Goal: Use online tool/utility: Utilize a website feature to perform a specific function

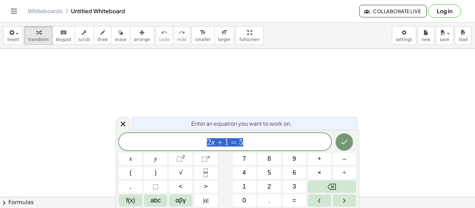
scroll to position [0, 0]
click at [125, 123] on icon at bounding box center [123, 124] width 8 height 8
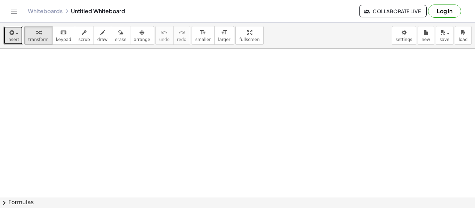
click at [7, 29] on button "insert" at bounding box center [12, 35] width 19 height 19
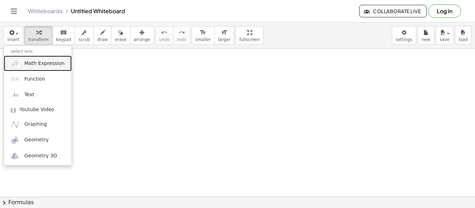
click at [33, 69] on link "Math Expression" at bounding box center [38, 64] width 68 height 16
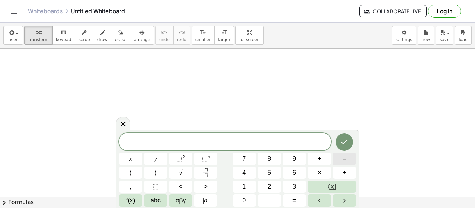
click at [352, 159] on button "–" at bounding box center [344, 159] width 23 height 12
click at [201, 201] on button "| a |" at bounding box center [205, 201] width 23 height 12
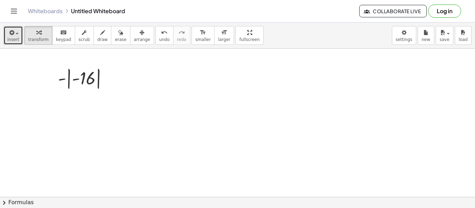
click at [12, 32] on icon "button" at bounding box center [11, 33] width 6 height 8
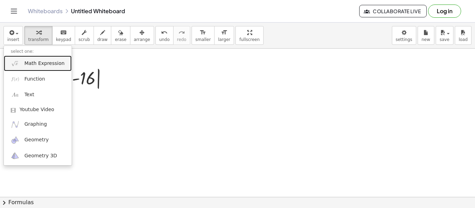
click at [37, 62] on span "Math Expression" at bounding box center [44, 63] width 40 height 7
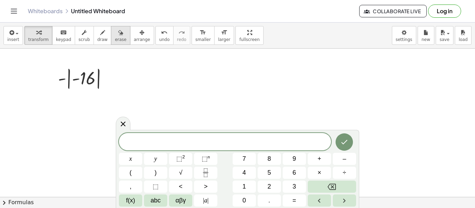
click at [115, 42] on span "erase" at bounding box center [120, 39] width 11 height 5
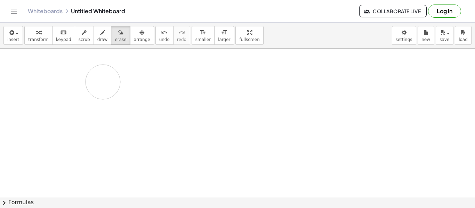
drag, startPoint x: 102, startPoint y: 68, endPoint x: 103, endPoint y: 82, distance: 14.3
drag, startPoint x: 56, startPoint y: 63, endPoint x: 162, endPoint y: 54, distance: 106.4
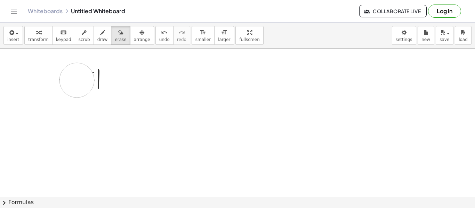
drag, startPoint x: 77, startPoint y: 80, endPoint x: 375, endPoint y: 57, distance: 298.8
drag, startPoint x: 52, startPoint y: 73, endPoint x: 309, endPoint y: 117, distance: 260.6
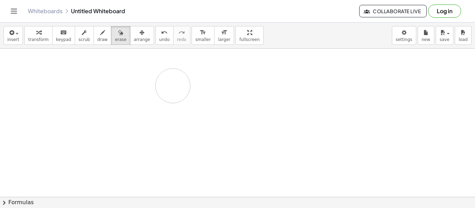
drag, startPoint x: 246, startPoint y: 110, endPoint x: 230, endPoint y: 69, distance: 44.2
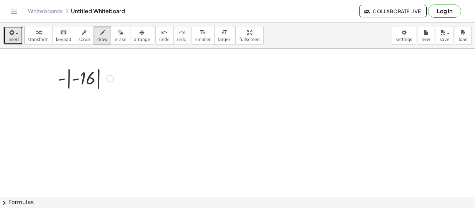
click at [7, 40] on button "insert" at bounding box center [12, 35] width 19 height 19
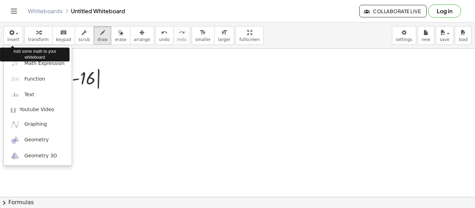
click at [51, 61] on div "Add some math to your whiteboard" at bounding box center [35, 55] width 70 height 14
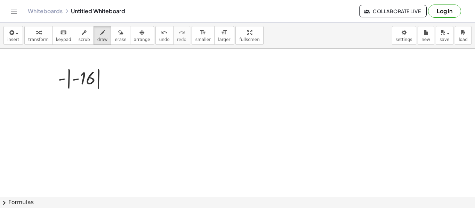
click at [17, 33] on span "button" at bounding box center [17, 33] width 3 height 1
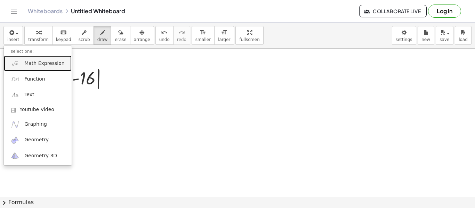
click at [28, 60] on span "Math Expression" at bounding box center [44, 63] width 40 height 7
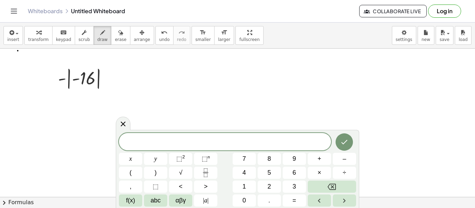
scroll to position [1, 0]
click at [203, 199] on span "|" at bounding box center [203, 200] width 1 height 7
click at [243, 141] on span "− | − 1 6 ​ |" at bounding box center [225, 141] width 212 height 11
click at [206, 201] on span "| a |" at bounding box center [206, 200] width 6 height 9
click at [318, 160] on span "+" at bounding box center [319, 158] width 4 height 9
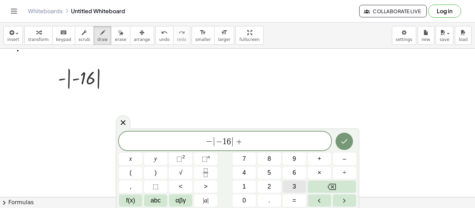
click at [290, 185] on button "3" at bounding box center [294, 187] width 23 height 12
click at [182, 155] on sup "2" at bounding box center [183, 156] width 3 height 5
click at [238, 144] on span "+" at bounding box center [235, 142] width 10 height 8
click at [133, 174] on button "(" at bounding box center [130, 173] width 23 height 12
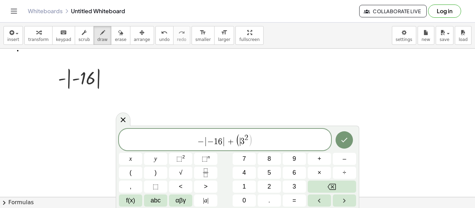
click at [250, 140] on span ")" at bounding box center [250, 139] width 5 height 13
click at [354, 166] on div "− | − 1 6 | + ( 3 2 ​ ) x y ⬚ 2 ⬚ n 7 8 9 + – ( ) √ 4 5 6 × ÷ , ⬚ < > 1 2 3 f(x…" at bounding box center [237, 168] width 237 height 78
click at [352, 162] on button "–" at bounding box center [344, 159] width 23 height 12
click at [246, 175] on button "4" at bounding box center [244, 173] width 23 height 12
click at [279, 139] on span "− | − 1 6 | + ( 3 2 − 4 ​ )" at bounding box center [225, 140] width 212 height 14
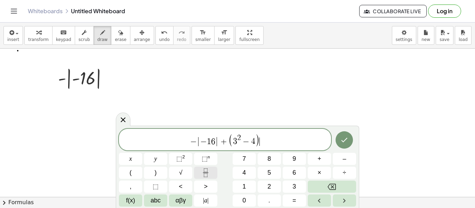
click at [210, 172] on button "Fraction" at bounding box center [205, 173] width 23 height 12
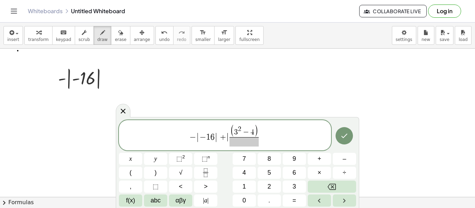
click at [225, 138] on span "+" at bounding box center [223, 137] width 10 height 8
click at [354, 175] on button "÷" at bounding box center [344, 173] width 23 height 12
click at [242, 141] on span at bounding box center [244, 141] width 30 height 9
click at [344, 158] on span "–" at bounding box center [343, 158] width 3 height 9
click at [343, 144] on button "Done" at bounding box center [343, 135] width 17 height 17
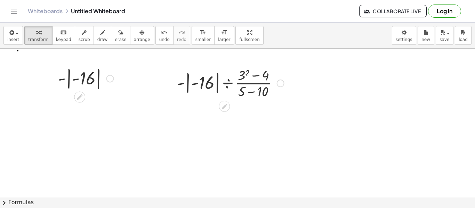
click at [110, 78] on div at bounding box center [110, 79] width 8 height 8
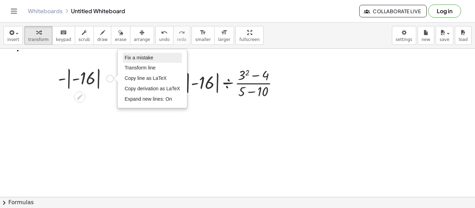
click at [137, 55] on span "Fix a mistake" at bounding box center [138, 58] width 29 height 6
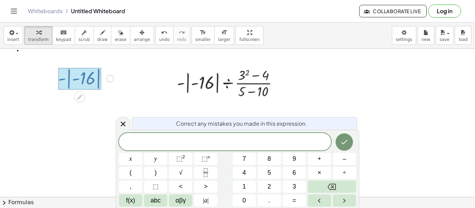
click at [343, 149] on button "Done" at bounding box center [343, 141] width 17 height 17
click at [344, 143] on icon "Done" at bounding box center [344, 142] width 8 height 8
click at [344, 142] on icon "Done" at bounding box center [344, 142] width 8 height 8
click at [343, 143] on icon "Done" at bounding box center [344, 142] width 8 height 8
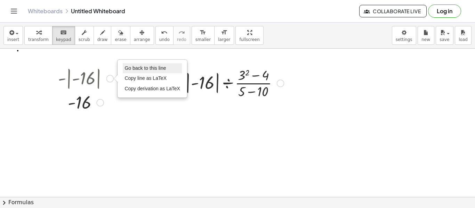
click at [142, 69] on span "Go back to this line" at bounding box center [144, 68] width 41 height 6
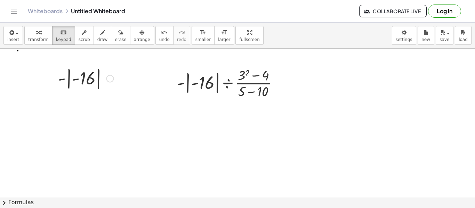
click at [106, 78] on div "Go back to this line Copy line as LaTeX Copy derivation as LaTeX" at bounding box center [110, 79] width 8 height 8
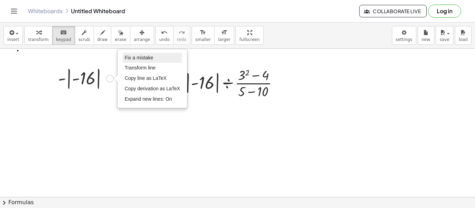
click at [135, 59] on span "Fix a mistake" at bounding box center [138, 58] width 29 height 6
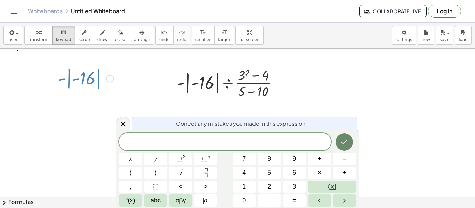
click at [344, 143] on icon "Done" at bounding box center [344, 142] width 8 height 8
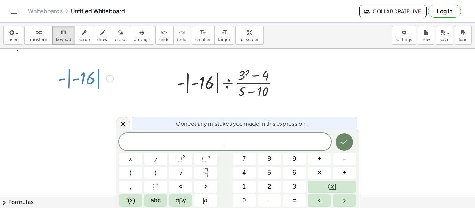
click at [344, 143] on icon "Done" at bounding box center [344, 142] width 8 height 8
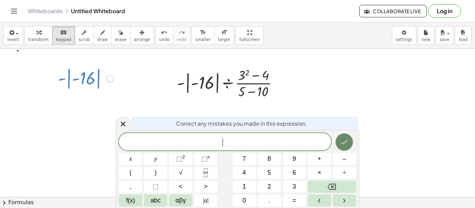
click at [344, 143] on icon "Done" at bounding box center [344, 142] width 8 height 8
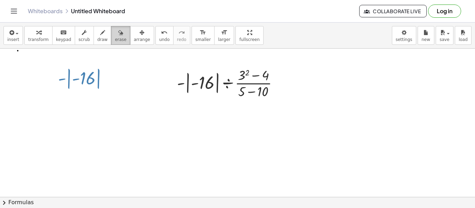
click at [115, 37] on span "erase" at bounding box center [120, 39] width 11 height 5
drag, startPoint x: 119, startPoint y: 93, endPoint x: 63, endPoint y: 74, distance: 59.3
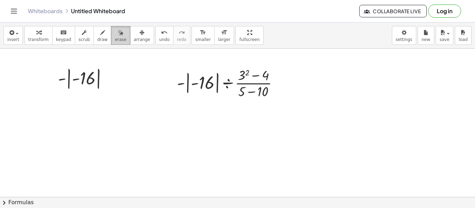
click at [119, 31] on button "erase" at bounding box center [120, 35] width 19 height 19
click at [60, 36] on icon "keyboard" at bounding box center [63, 33] width 7 height 8
click at [96, 69] on div at bounding box center [86, 77] width 62 height 25
click at [109, 78] on div "Fix a mistake Transform line Copy line as LaTeX Copy derivation as LaTeX Expand…" at bounding box center [110, 79] width 8 height 8
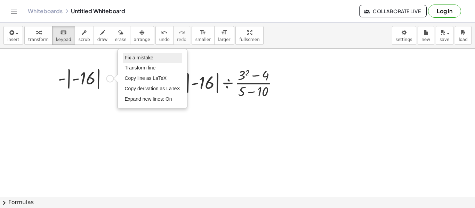
click at [130, 58] on span "Fix a mistake" at bounding box center [138, 58] width 29 height 6
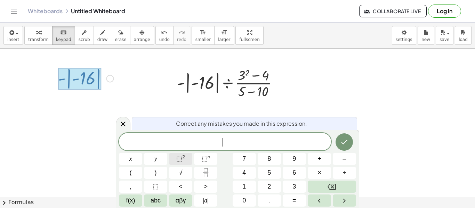
scroll to position [1, 0]
click at [342, 141] on icon "Done" at bounding box center [344, 142] width 8 height 8
click at [343, 141] on icon "Done" at bounding box center [344, 142] width 8 height 8
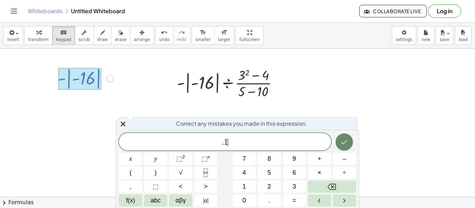
click at [344, 142] on icon "Done" at bounding box center [344, 142] width 8 height 8
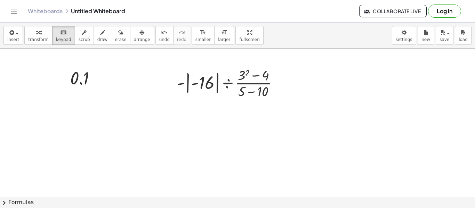
drag, startPoint x: 89, startPoint y: 82, endPoint x: 58, endPoint y: 74, distance: 31.6
click at [97, 82] on div at bounding box center [86, 77] width 38 height 23
click at [80, 70] on div at bounding box center [84, 78] width 24 height 19
click at [80, 70] on div at bounding box center [86, 77] width 38 height 23
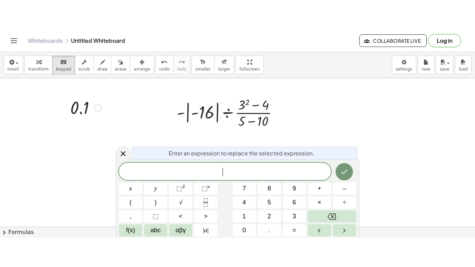
scroll to position [2, 0]
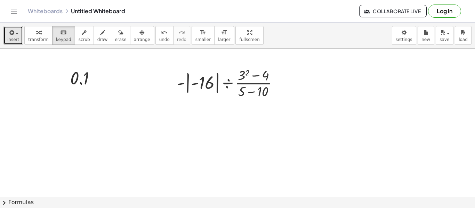
click at [17, 37] on span "insert" at bounding box center [13, 39] width 12 height 5
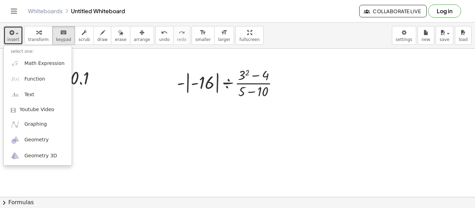
click at [6, 38] on button "insert" at bounding box center [12, 35] width 19 height 19
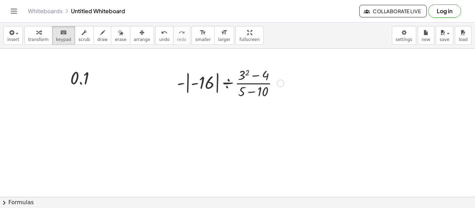
click at [284, 89] on div at bounding box center [230, 82] width 114 height 35
click at [278, 84] on div at bounding box center [281, 84] width 8 height 8
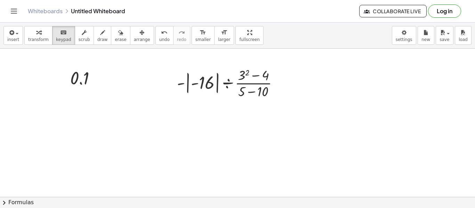
click at [241, 81] on div at bounding box center [244, 75] width 12 height 15
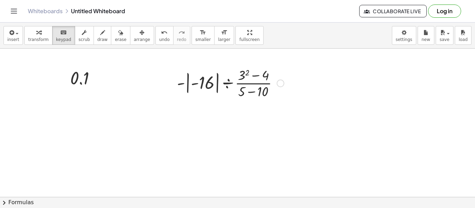
click at [277, 92] on div at bounding box center [230, 82] width 114 height 35
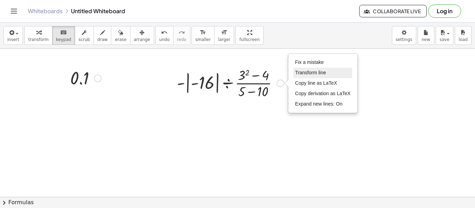
click at [332, 71] on li "Transform line" at bounding box center [322, 73] width 59 height 10
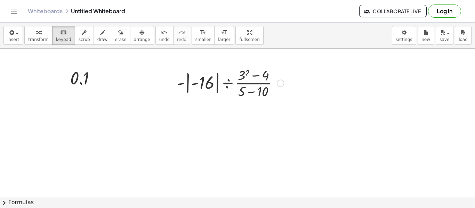
click at [279, 80] on div "Fix a mistake Transform line Copy line as LaTeX Copy derivation as LaTeX Expand…" at bounding box center [281, 84] width 8 height 8
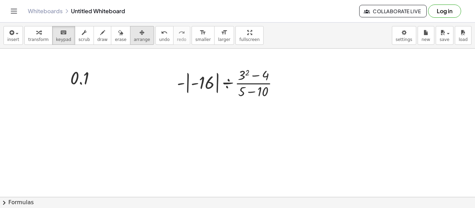
click at [139, 34] on icon "button" at bounding box center [141, 33] width 5 height 8
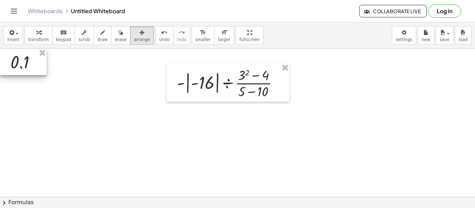
drag, startPoint x: 91, startPoint y: 84, endPoint x: 1, endPoint y: 53, distance: 94.5
click at [1, 53] on div at bounding box center [23, 62] width 47 height 26
click at [141, 40] on button "arrange" at bounding box center [142, 35] width 24 height 19
click at [97, 33] on div "button" at bounding box center [102, 32] width 10 height 8
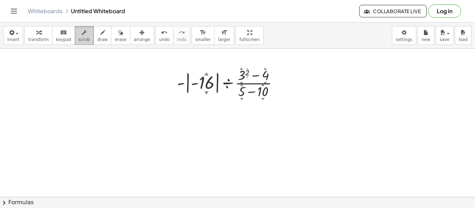
click at [85, 33] on button "scrub" at bounding box center [84, 35] width 19 height 19
click at [63, 40] on span "keypad" at bounding box center [63, 39] width 15 height 5
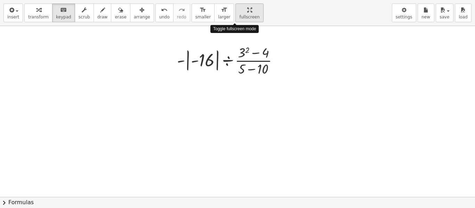
click at [236, 72] on div "insert select one: Math Expression Function Text Youtube Video Graphing Geometr…" at bounding box center [237, 104] width 475 height 208
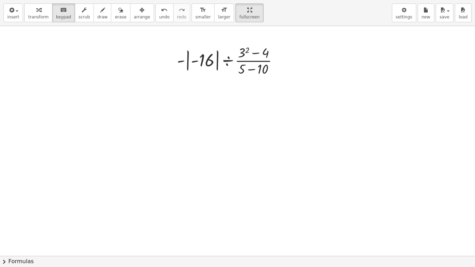
click at [291, 69] on div at bounding box center [237, 256] width 475 height 460
click at [280, 60] on div "Fix a mistake Transform line Copy line as LaTeX Copy derivation as LaTeX Expand…" at bounding box center [281, 61] width 8 height 8
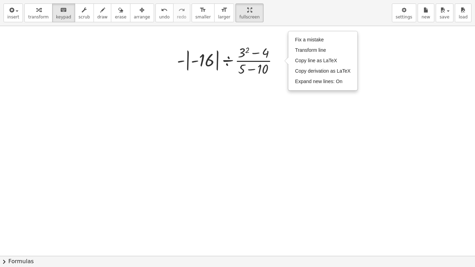
click at [243, 161] on div at bounding box center [237, 256] width 475 height 460
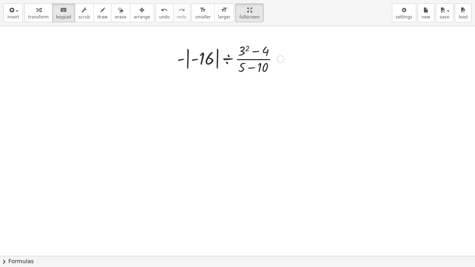
scroll to position [0, 0]
click at [19, 11] on button "insert" at bounding box center [12, 12] width 19 height 19
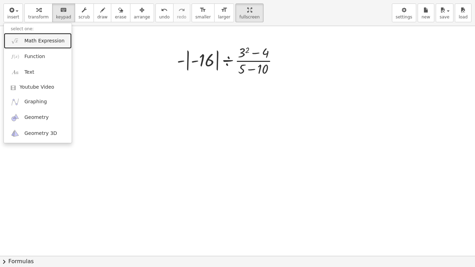
click at [43, 41] on span "Math Expression" at bounding box center [44, 41] width 40 height 7
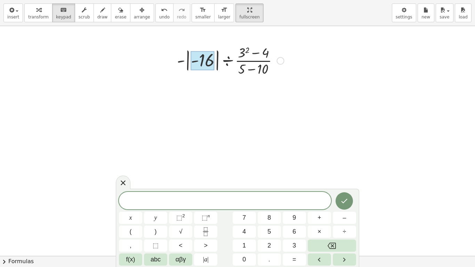
click at [211, 66] on div at bounding box center [203, 60] width 24 height 19
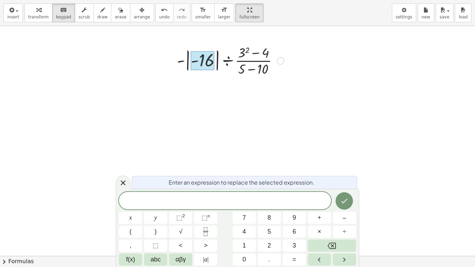
click at [235, 80] on div at bounding box center [237, 256] width 475 height 460
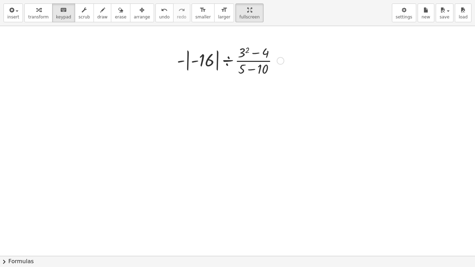
click at [236, 81] on div at bounding box center [237, 256] width 475 height 460
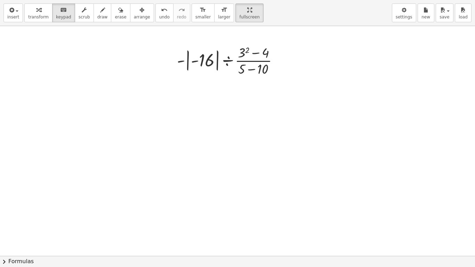
click at [236, 81] on div at bounding box center [237, 256] width 475 height 460
click at [229, 75] on div at bounding box center [230, 60] width 114 height 35
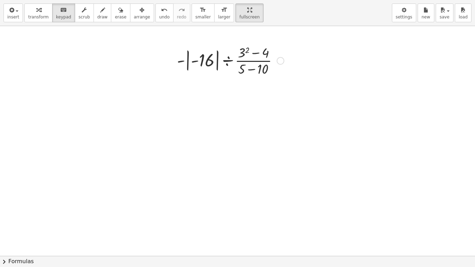
click at [283, 61] on div "Fix a mistake Transform line Copy line as LaTeX Copy derivation as LaTeX Expand…" at bounding box center [281, 61] width 8 height 8
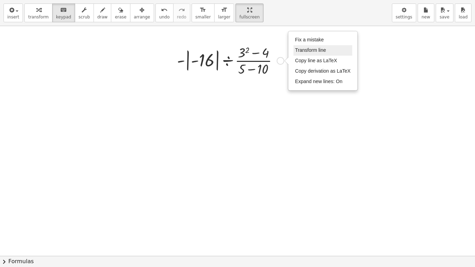
click at [302, 50] on span "Transform line" at bounding box center [310, 50] width 31 height 6
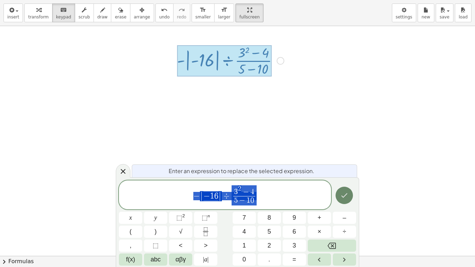
click at [341, 192] on icon "Done" at bounding box center [344, 195] width 8 height 8
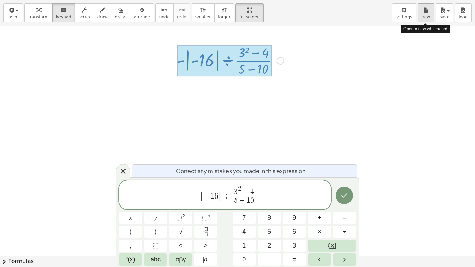
click at [347, 197] on icon "Done" at bounding box center [344, 195] width 8 height 8
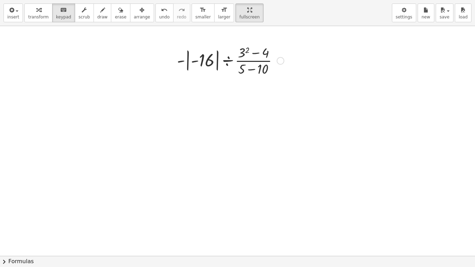
click at [185, 66] on div at bounding box center [230, 60] width 114 height 35
click at [188, 65] on div at bounding box center [230, 60] width 114 height 35
click at [199, 64] on div at bounding box center [203, 60] width 24 height 19
click at [221, 56] on div at bounding box center [230, 60] width 114 height 35
click at [263, 48] on div at bounding box center [230, 60] width 114 height 35
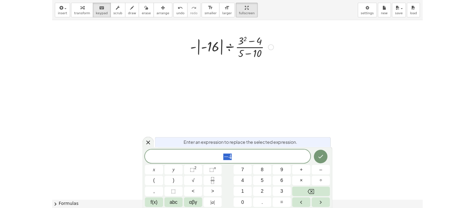
scroll to position [0, 0]
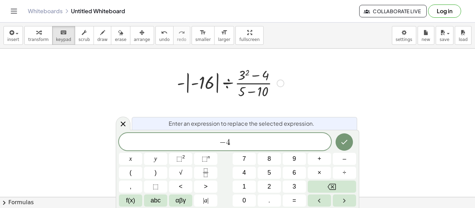
click at [191, 82] on div at bounding box center [230, 82] width 114 height 35
click at [126, 124] on icon at bounding box center [123, 124] width 8 height 8
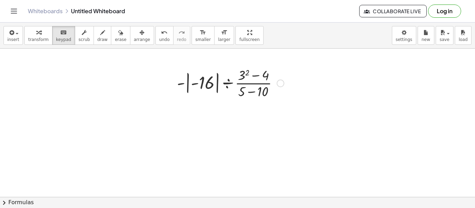
click at [190, 90] on div at bounding box center [230, 82] width 114 height 35
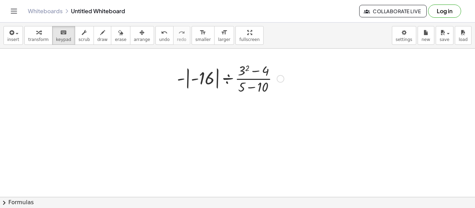
scroll to position [6, 0]
click at [218, 74] on div at bounding box center [230, 76] width 114 height 35
click at [226, 72] on div at bounding box center [230, 76] width 114 height 35
click at [229, 79] on div at bounding box center [230, 76] width 114 height 35
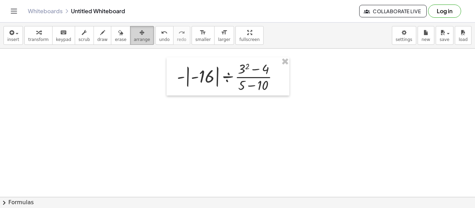
click at [134, 40] on span "arrange" at bounding box center [142, 39] width 16 height 5
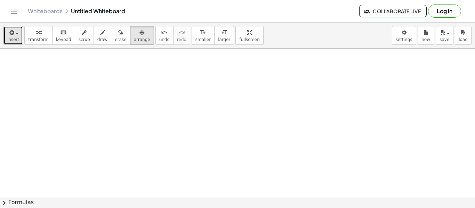
click at [10, 33] on icon "button" at bounding box center [11, 33] width 6 height 8
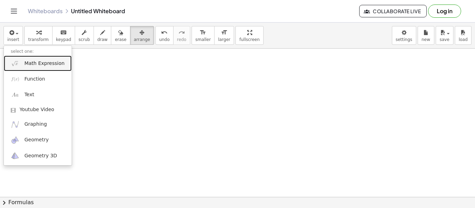
click at [46, 63] on span "Math Expression" at bounding box center [44, 63] width 40 height 7
